Goal: Find specific page/section: Locate a particular part of the current website

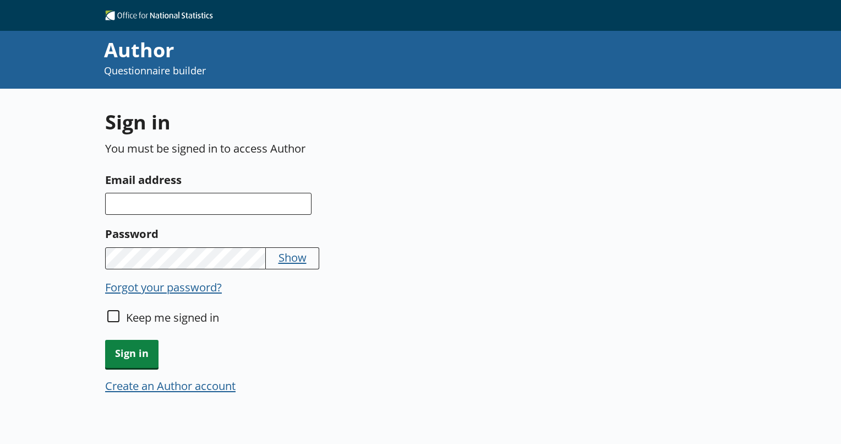
click at [156, 210] on input "Email address" at bounding box center [208, 204] width 206 height 22
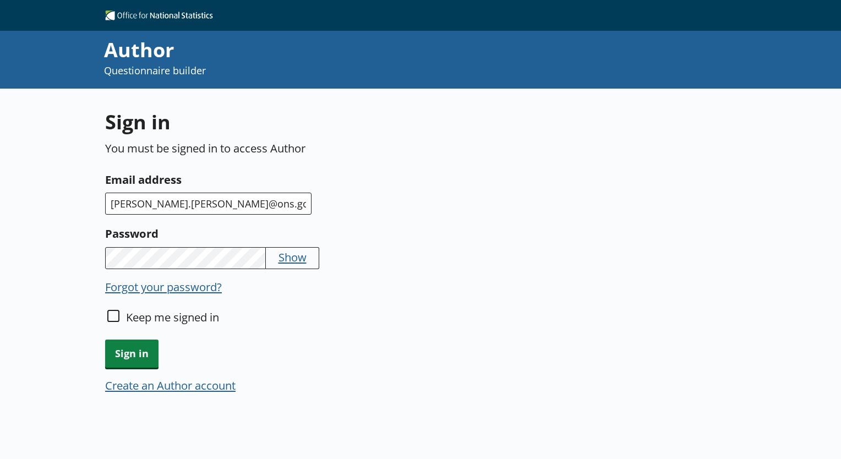
type input "[PERSON_NAME].[PERSON_NAME]@ons.gov.[PERSON_NAME]"
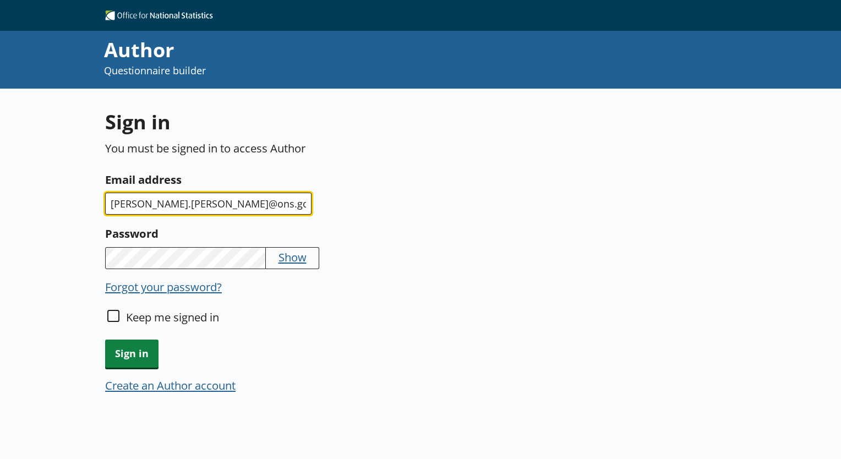
click at [265, 201] on input "[PERSON_NAME].[PERSON_NAME]@ons.gov.[PERSON_NAME]" at bounding box center [208, 204] width 206 height 22
type input "[PERSON_NAME][EMAIL_ADDRESS][PERSON_NAME][DOMAIN_NAME]"
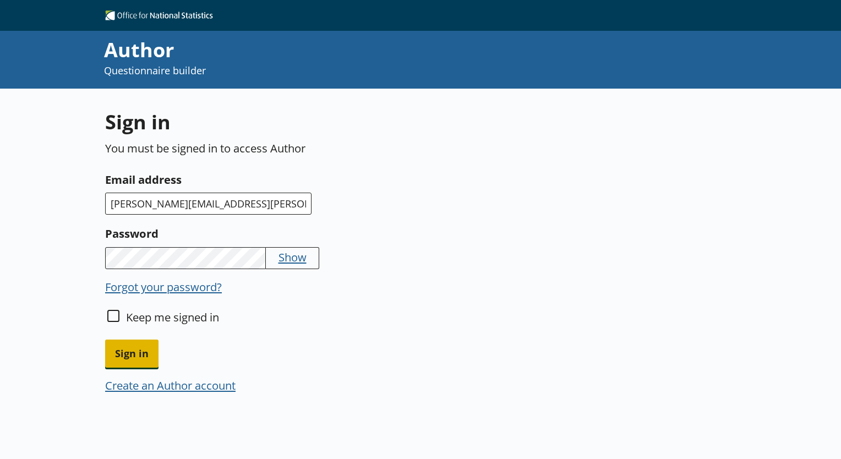
click at [121, 355] on span "Sign in" at bounding box center [131, 354] width 53 height 28
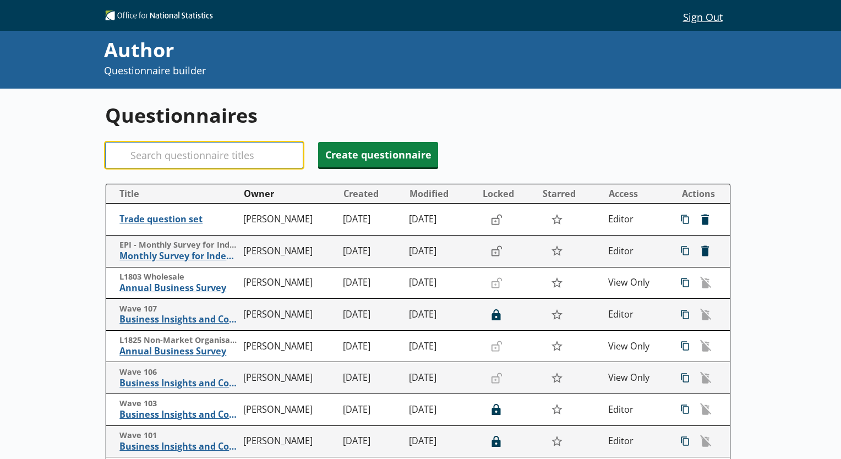
click at [163, 165] on input "Search" at bounding box center [204, 155] width 198 height 26
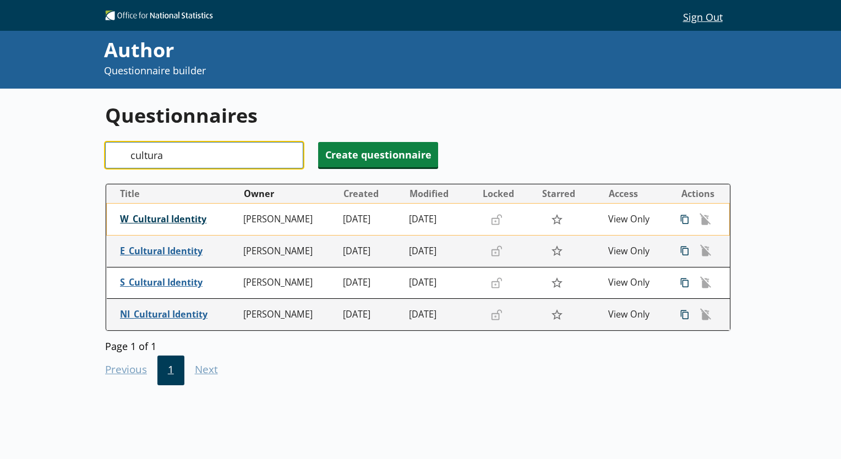
type input "cultura"
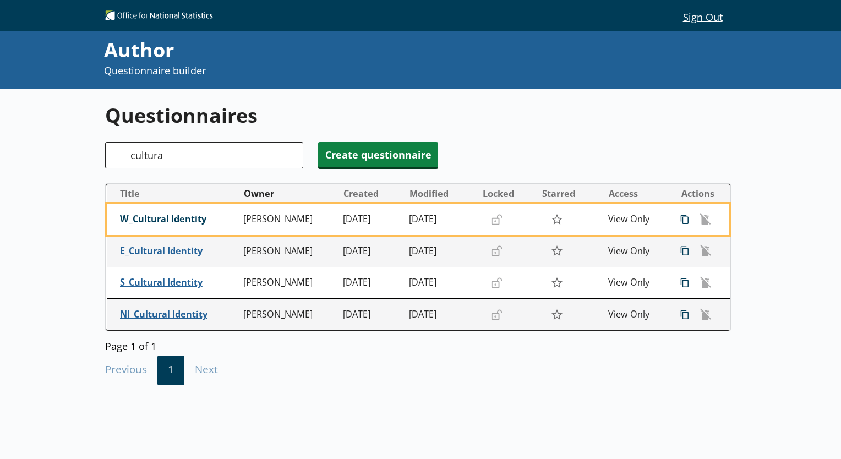
click at [165, 219] on span "W_Cultural Identity" at bounding box center [179, 220] width 118 height 12
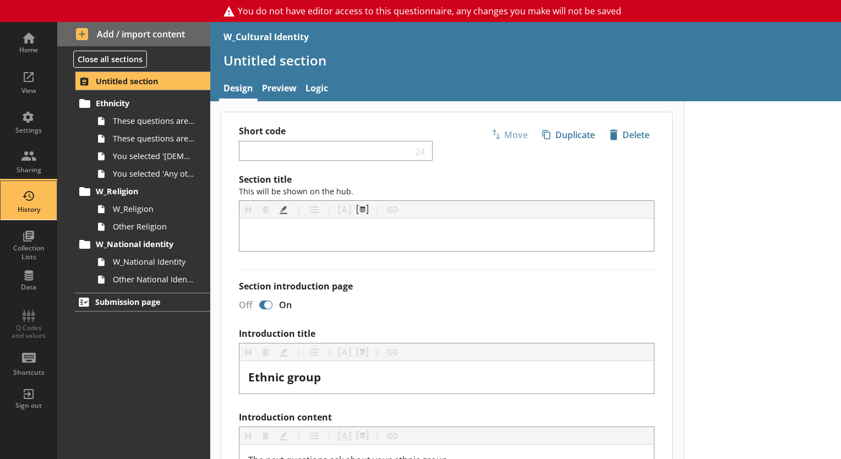
click at [23, 182] on div "History" at bounding box center [28, 200] width 39 height 39
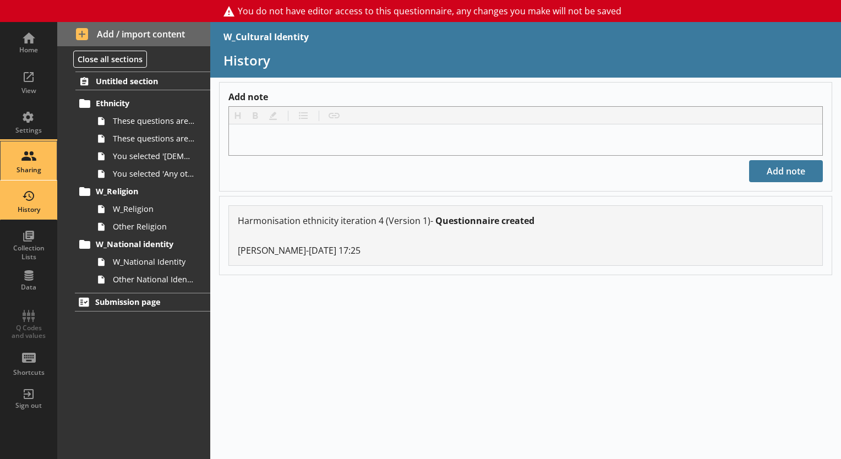
click at [25, 173] on div "Sharing" at bounding box center [28, 160] width 39 height 39
